Goal: Find specific fact: Find specific fact

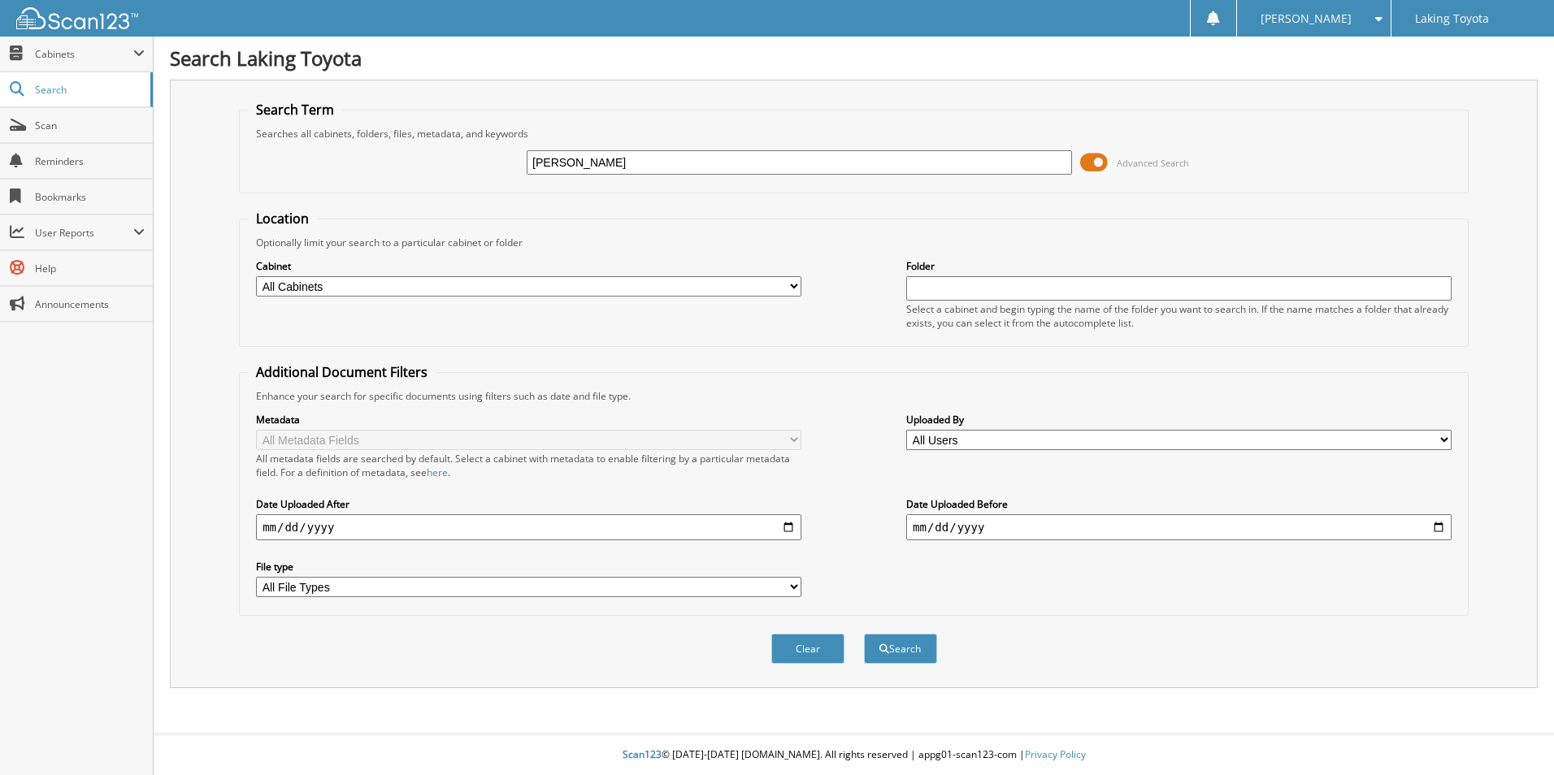
type input "[PERSON_NAME]"
click at [864, 634] on button "Search" at bounding box center [900, 649] width 73 height 30
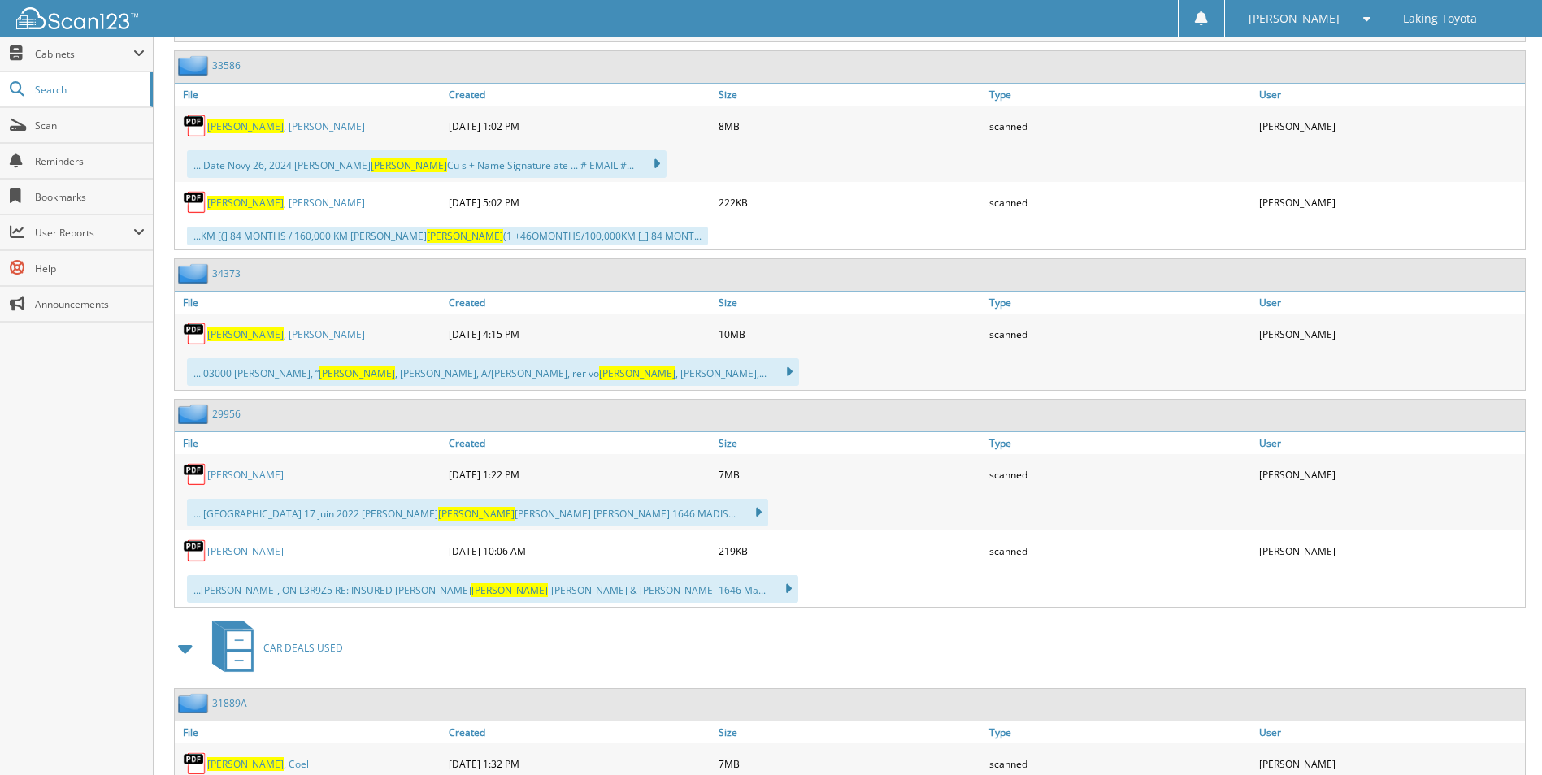
scroll to position [1138, 0]
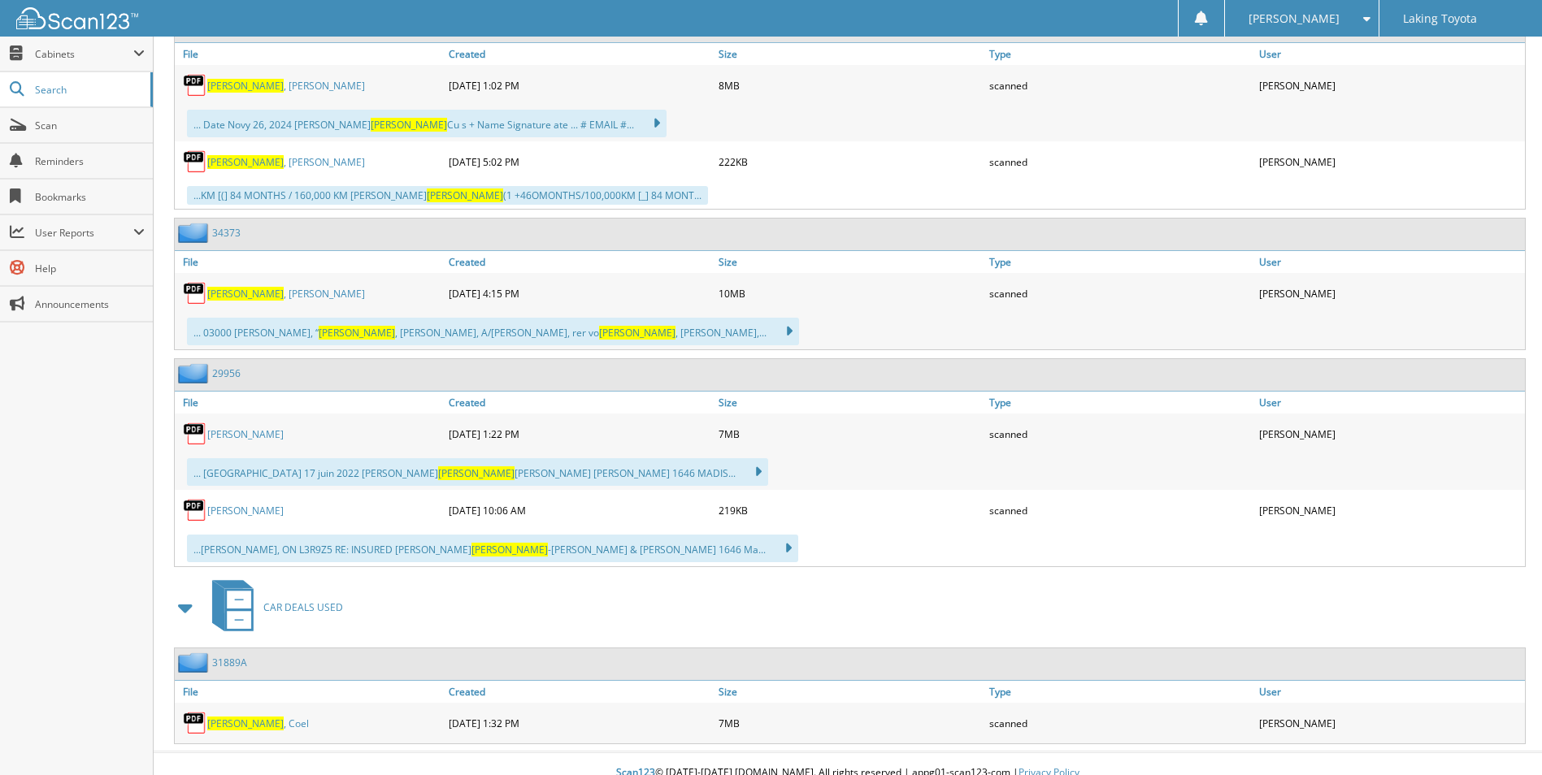
click at [365, 334] on div "... 03000 CRAIG PETER, “ BARBEAU , LOUISE, A/CAMPBELL, rer vo BARBEAU , LOUISE,…" at bounding box center [493, 332] width 612 height 28
click at [228, 293] on span "Barbeau" at bounding box center [245, 294] width 76 height 14
